Goal: Task Accomplishment & Management: Manage account settings

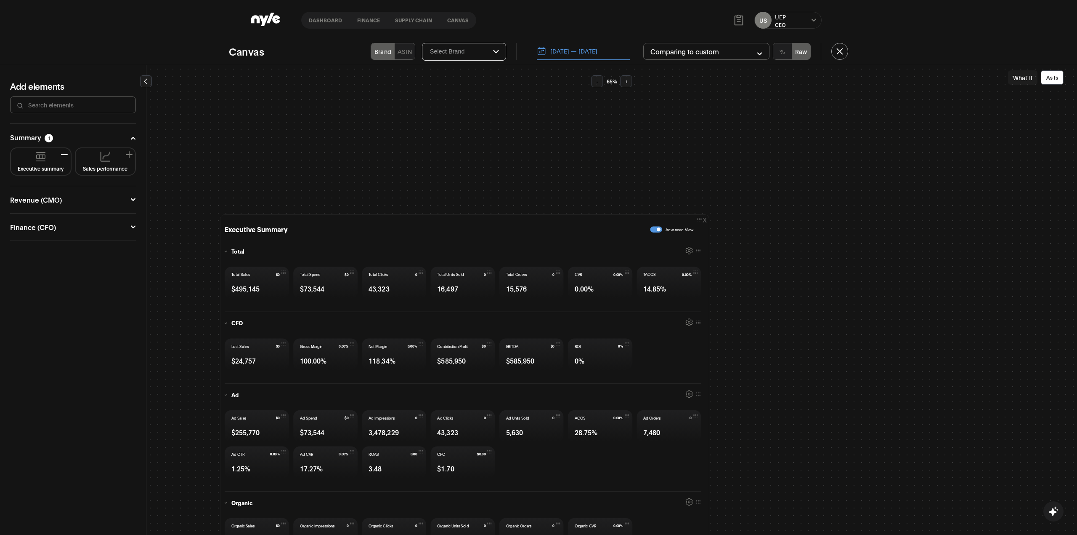
scroll to position [224, 0]
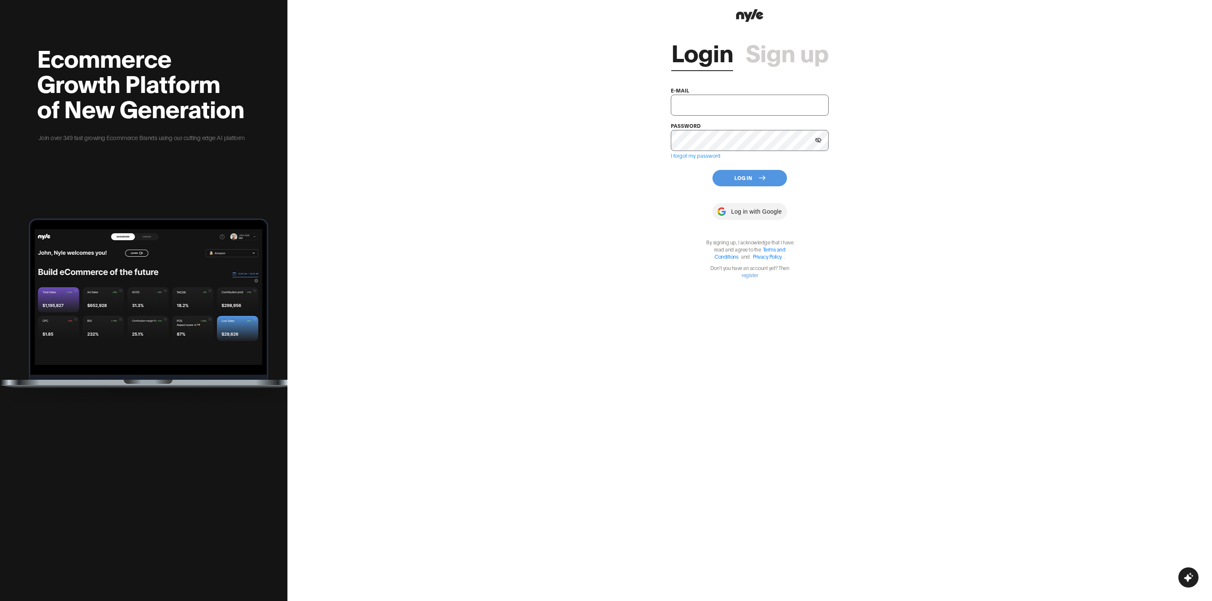
type input "[EMAIL_ADDRESS][PERSON_NAME]"
click at [749, 179] on button "Log In" at bounding box center [750, 178] width 74 height 16
